Goal: Information Seeking & Learning: Learn about a topic

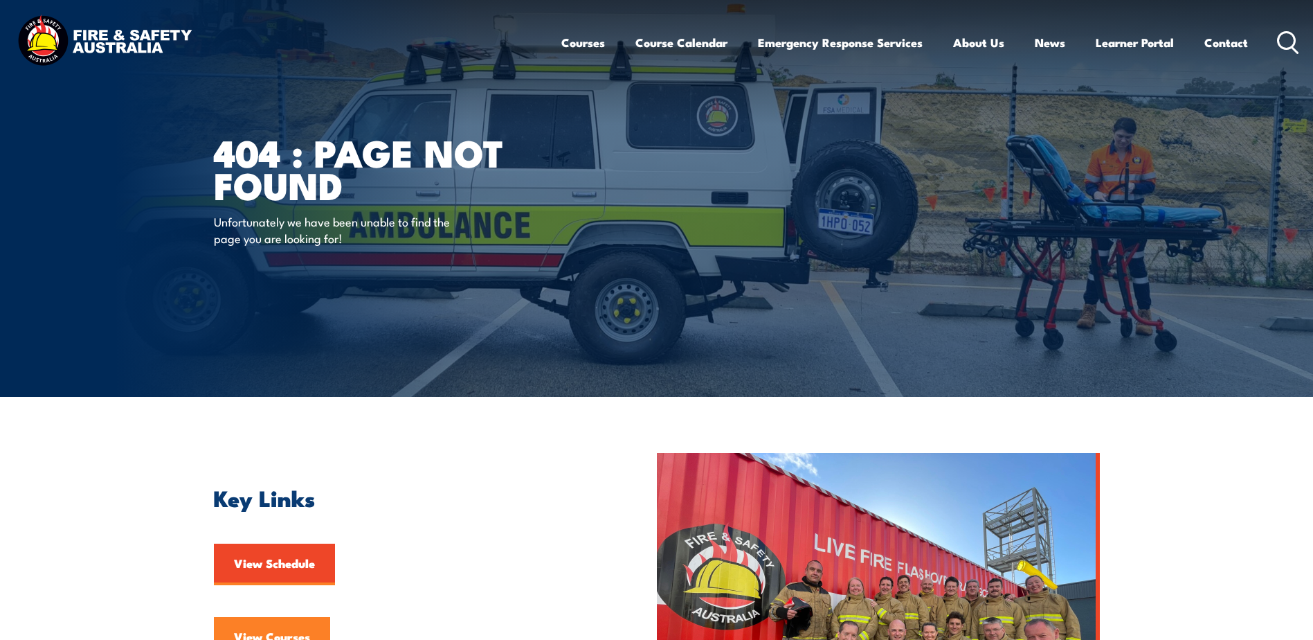
click at [262, 625] on link "View Courses" at bounding box center [272, 638] width 116 height 42
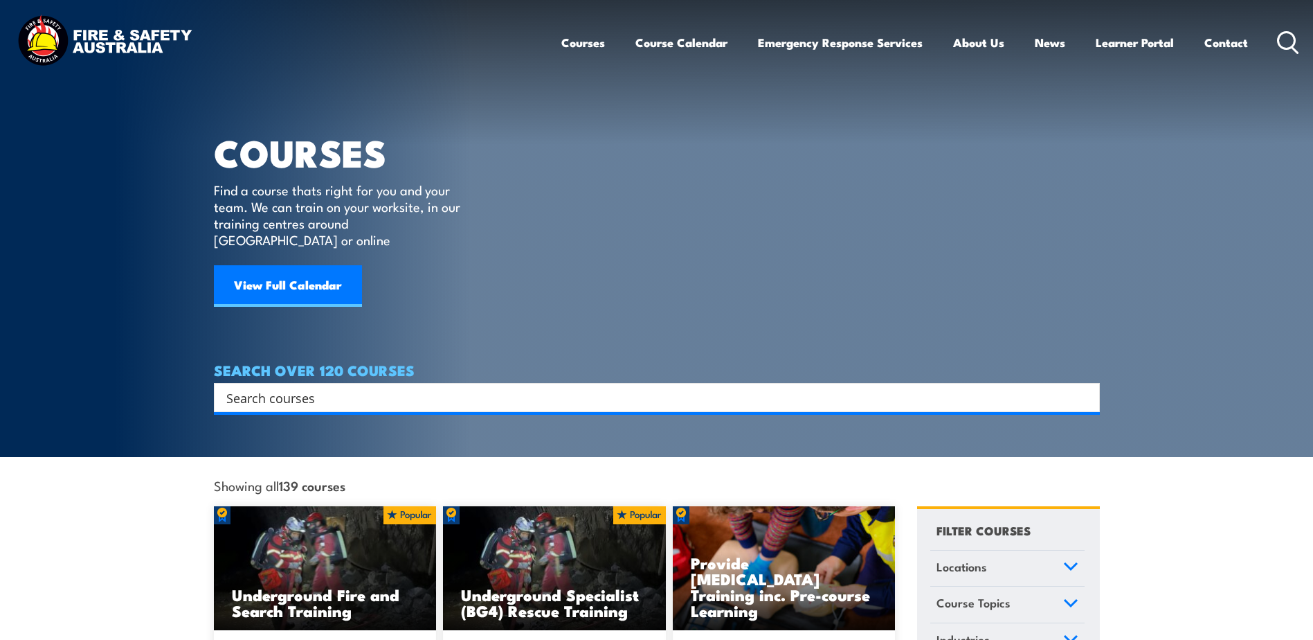
click at [341, 387] on input "Search input" at bounding box center [647, 397] width 843 height 21
type input "white card"
